Goal: Use online tool/utility: Utilize a website feature to perform a specific function

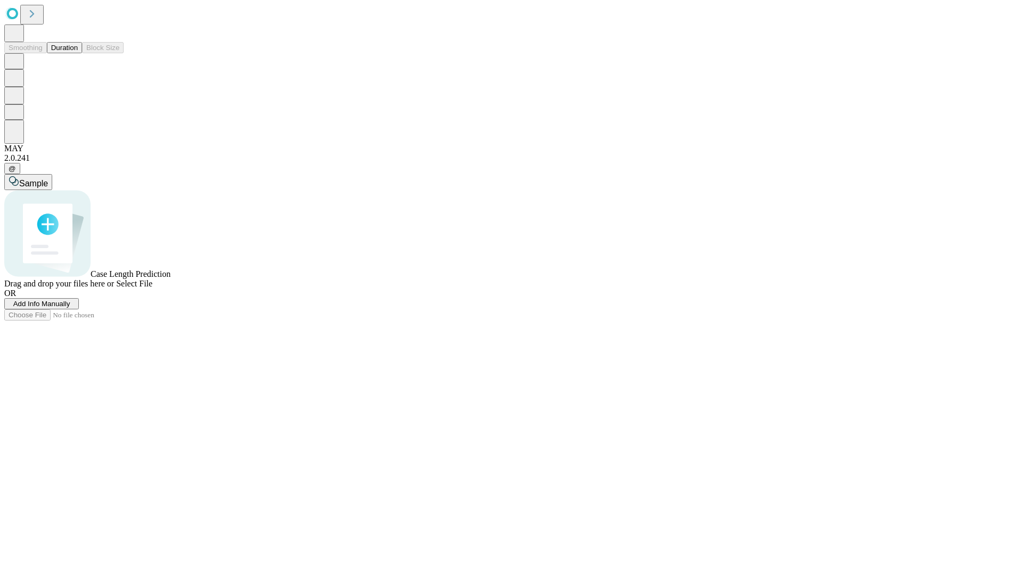
click at [78, 53] on button "Duration" at bounding box center [64, 47] width 35 height 11
click at [70, 308] on span "Add Info Manually" at bounding box center [41, 304] width 57 height 8
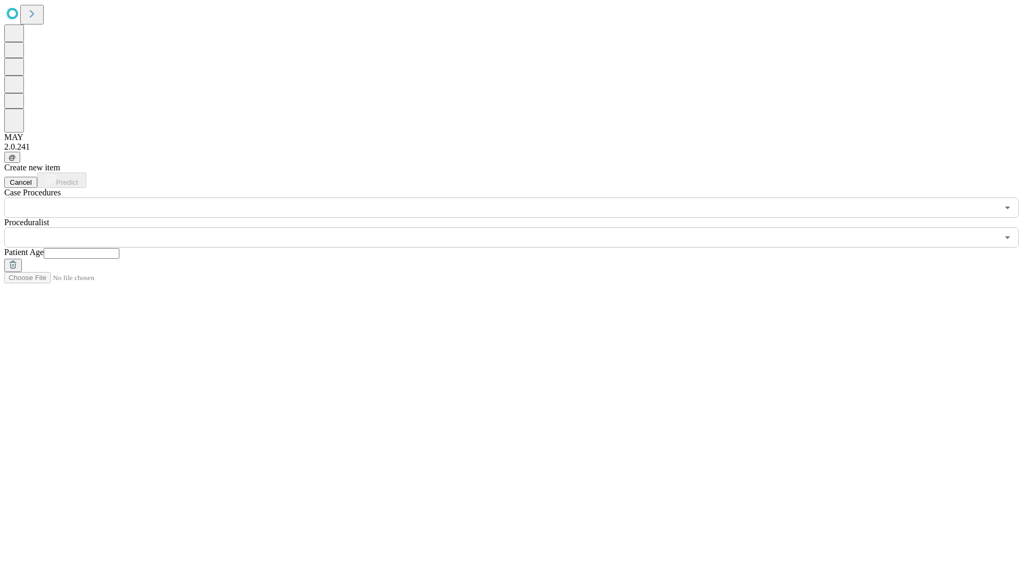
click at [119, 248] on input "text" at bounding box center [82, 253] width 76 height 11
type input "**"
click at [519, 228] on input "text" at bounding box center [501, 238] width 994 height 20
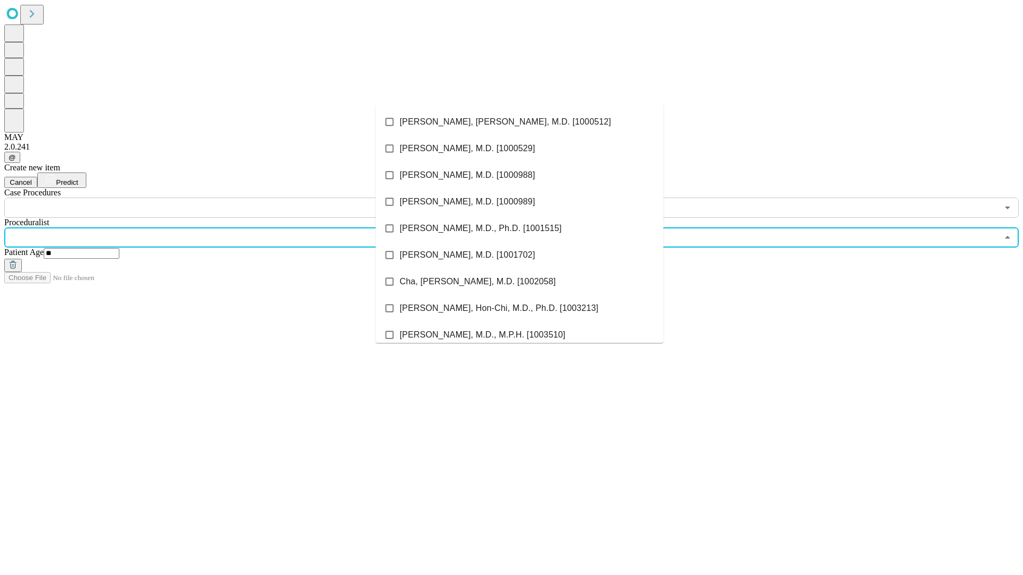
click at [519, 122] on li "[PERSON_NAME], [PERSON_NAME], M.D. [1000512]" at bounding box center [520, 122] width 288 height 27
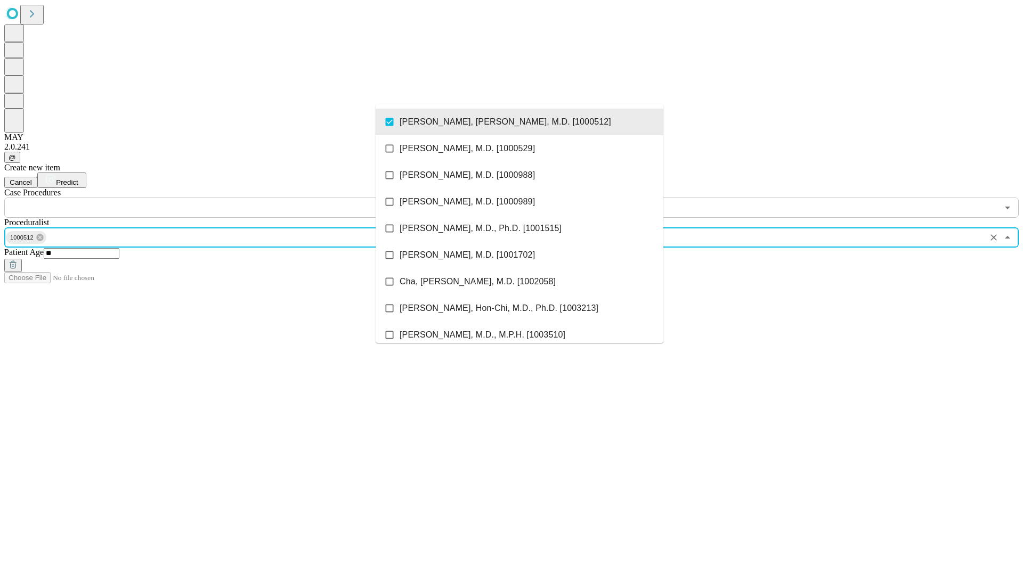
click at [224, 198] on input "text" at bounding box center [501, 208] width 994 height 20
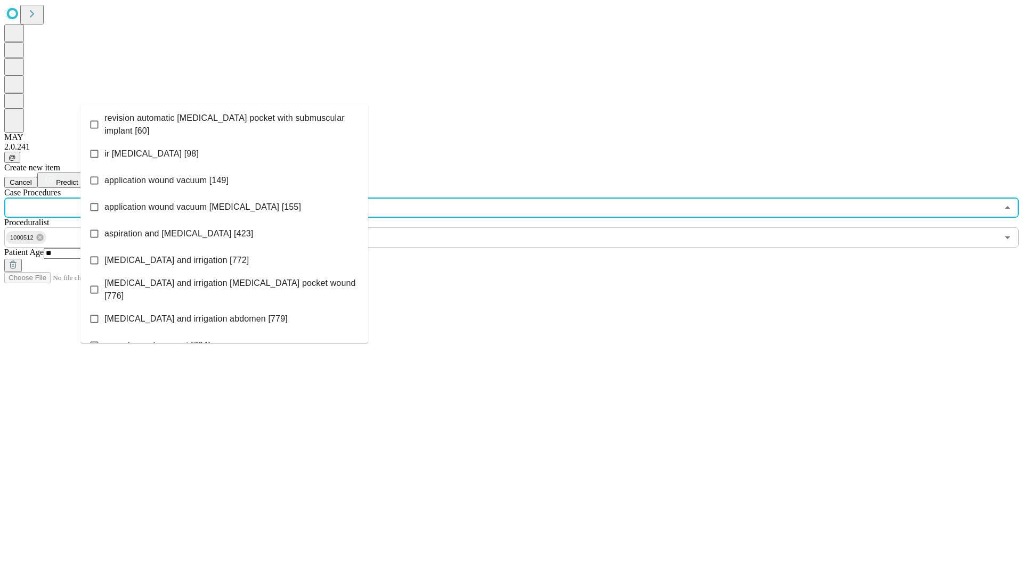
click at [224, 122] on span "revision automatic [MEDICAL_DATA] pocket with submuscular implant [60]" at bounding box center [231, 125] width 255 height 26
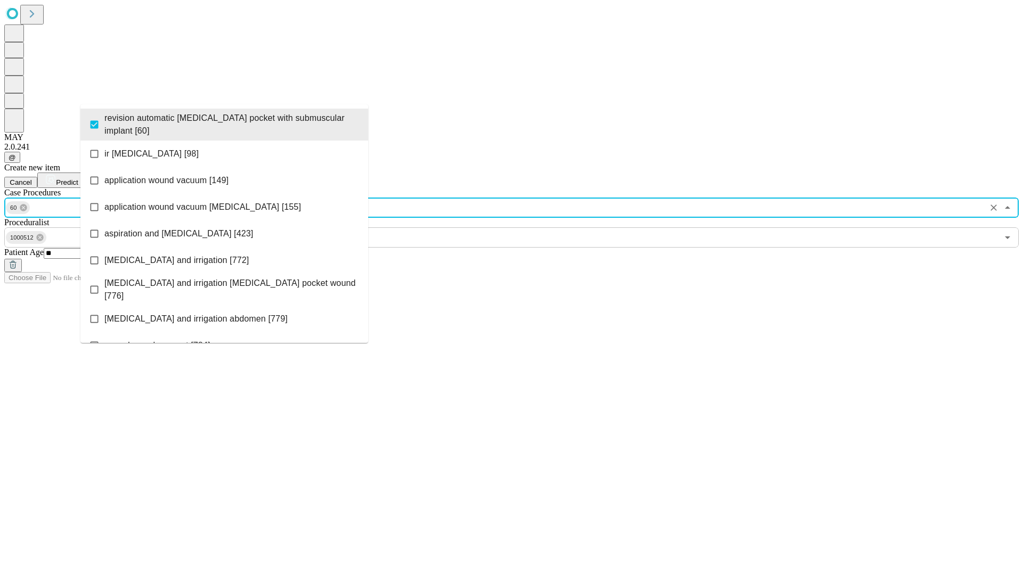
click at [78, 178] on span "Predict" at bounding box center [67, 182] width 22 height 8
